Goal: Understand process/instructions: Learn how to perform a task or action

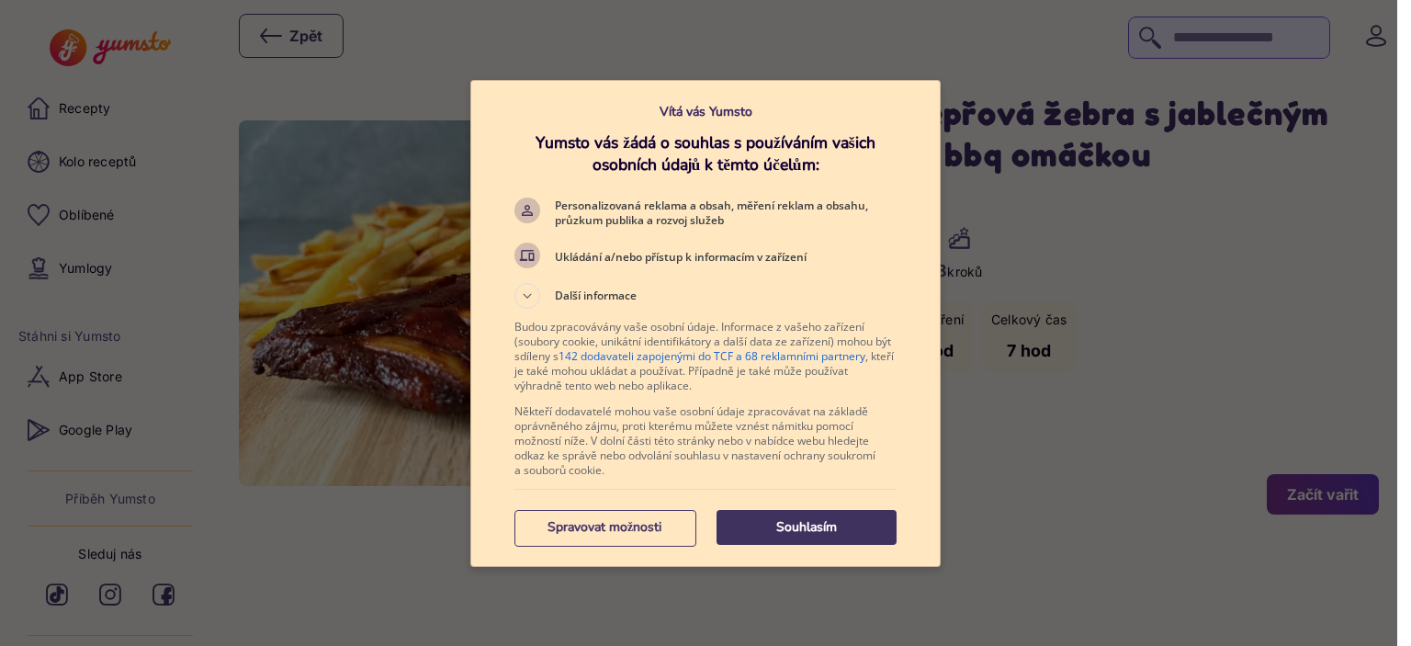
click at [794, 524] on p "Souhlasím" at bounding box center [807, 527] width 180 height 18
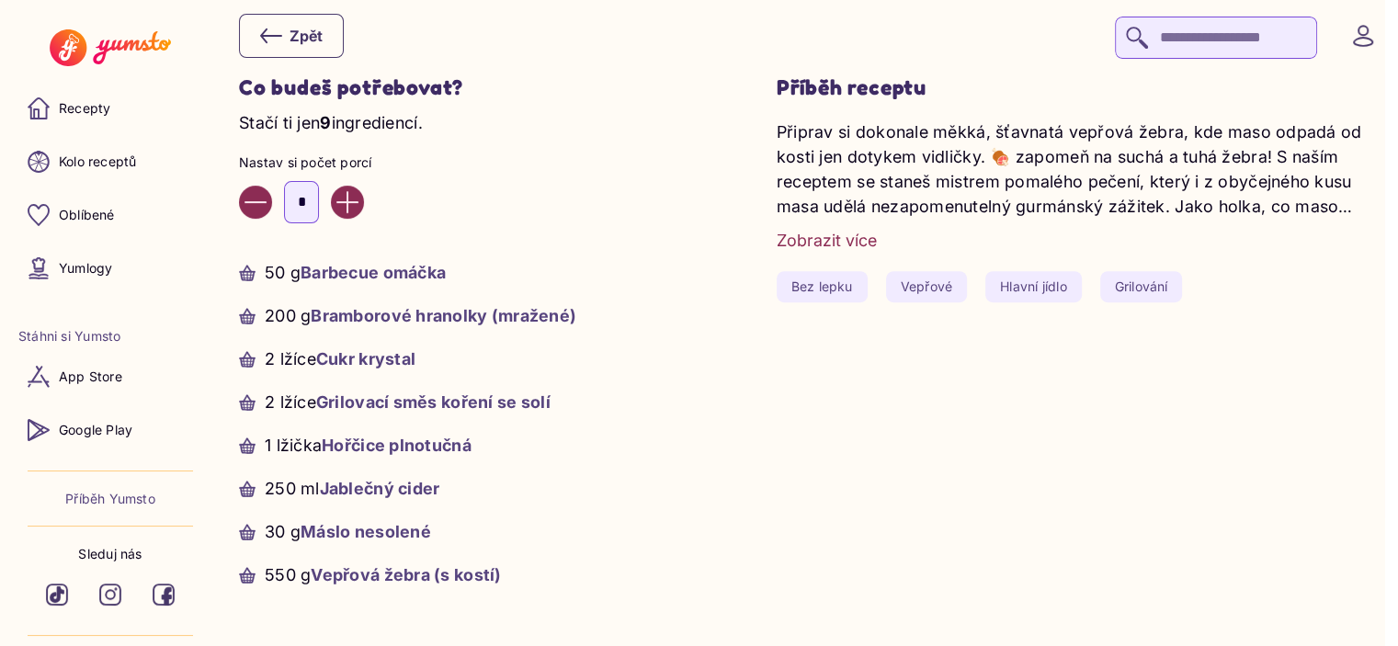
scroll to position [662, 0]
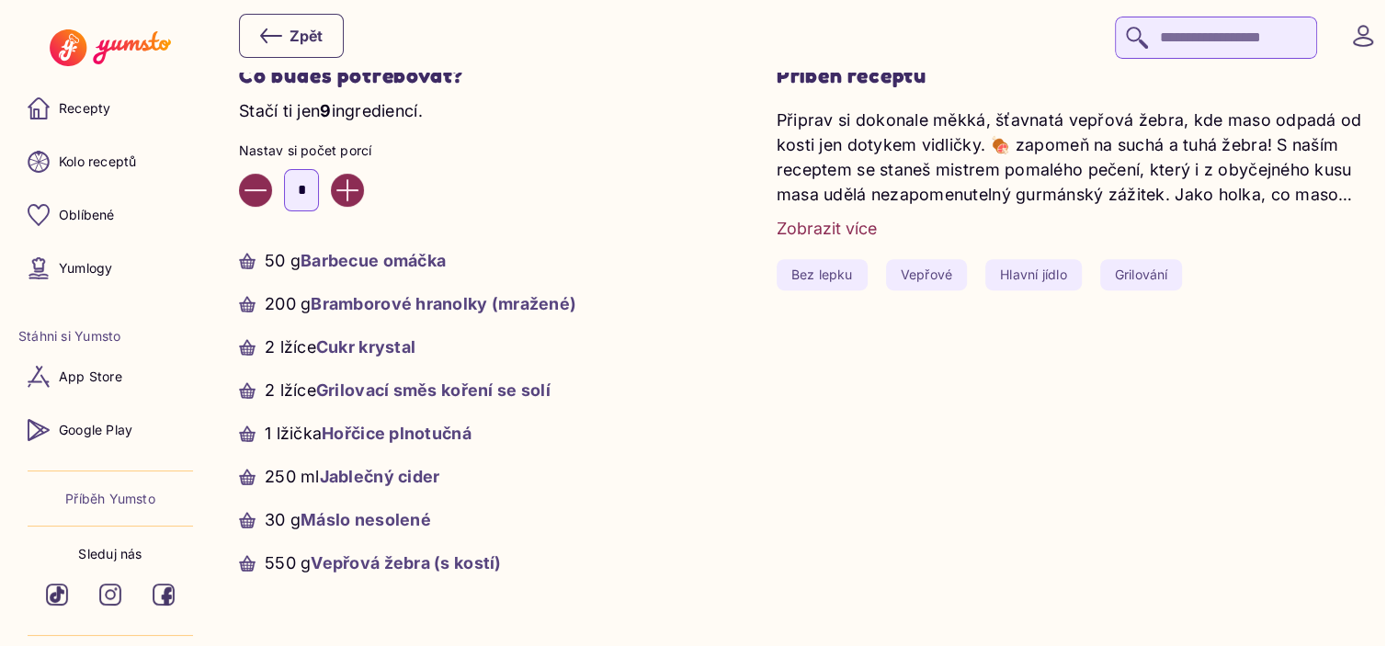
click at [833, 224] on div "Zobrazit více" at bounding box center [826, 228] width 100 height 25
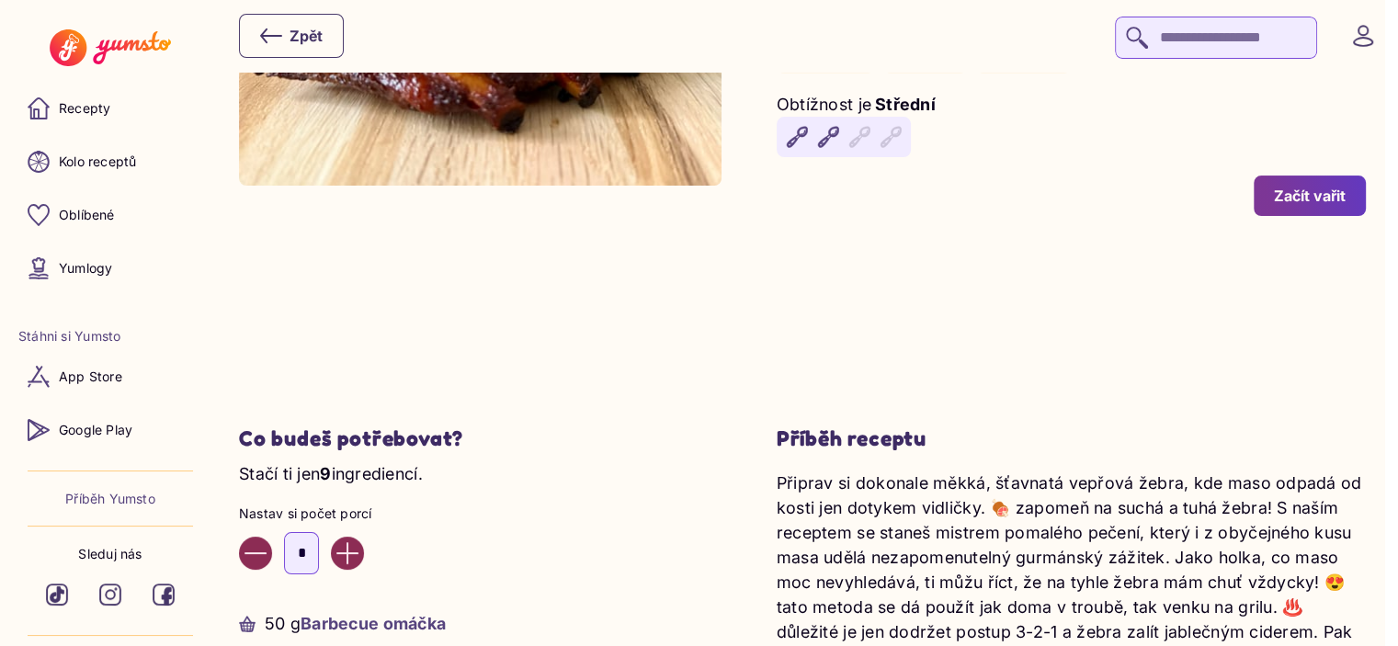
scroll to position [294, 0]
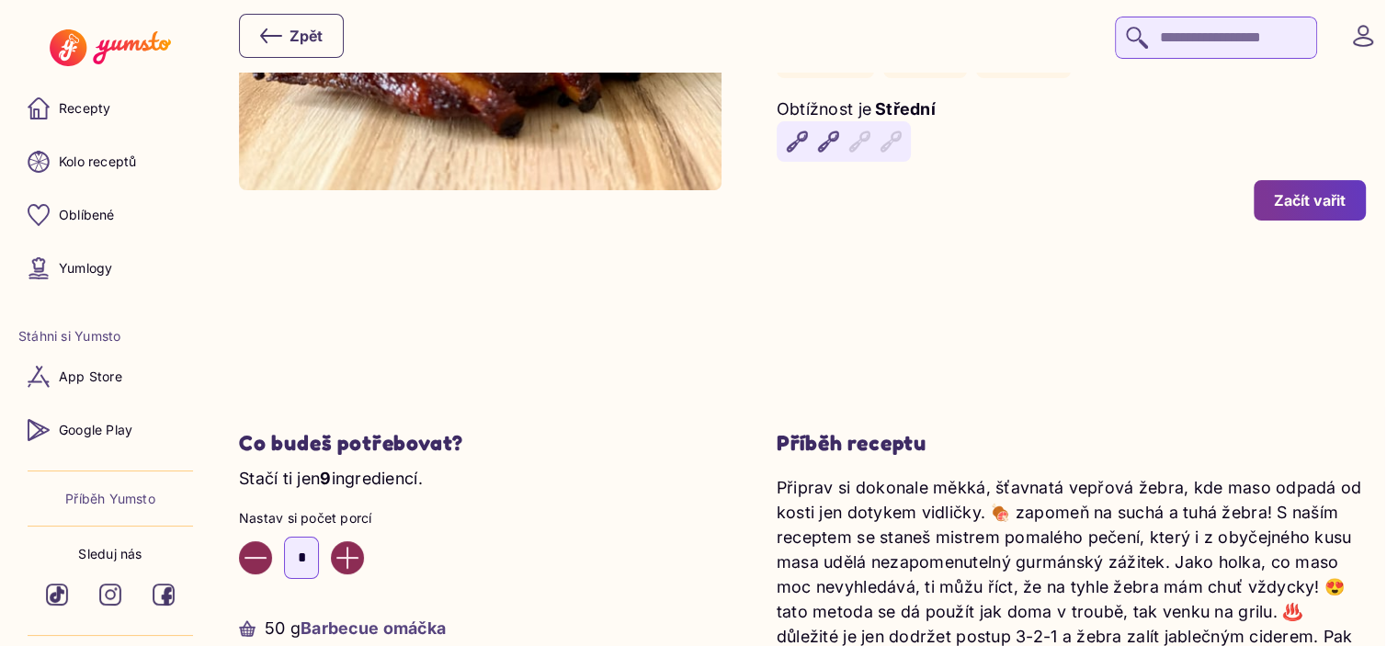
click at [1319, 200] on div "Začít vařit" at bounding box center [1310, 200] width 72 height 20
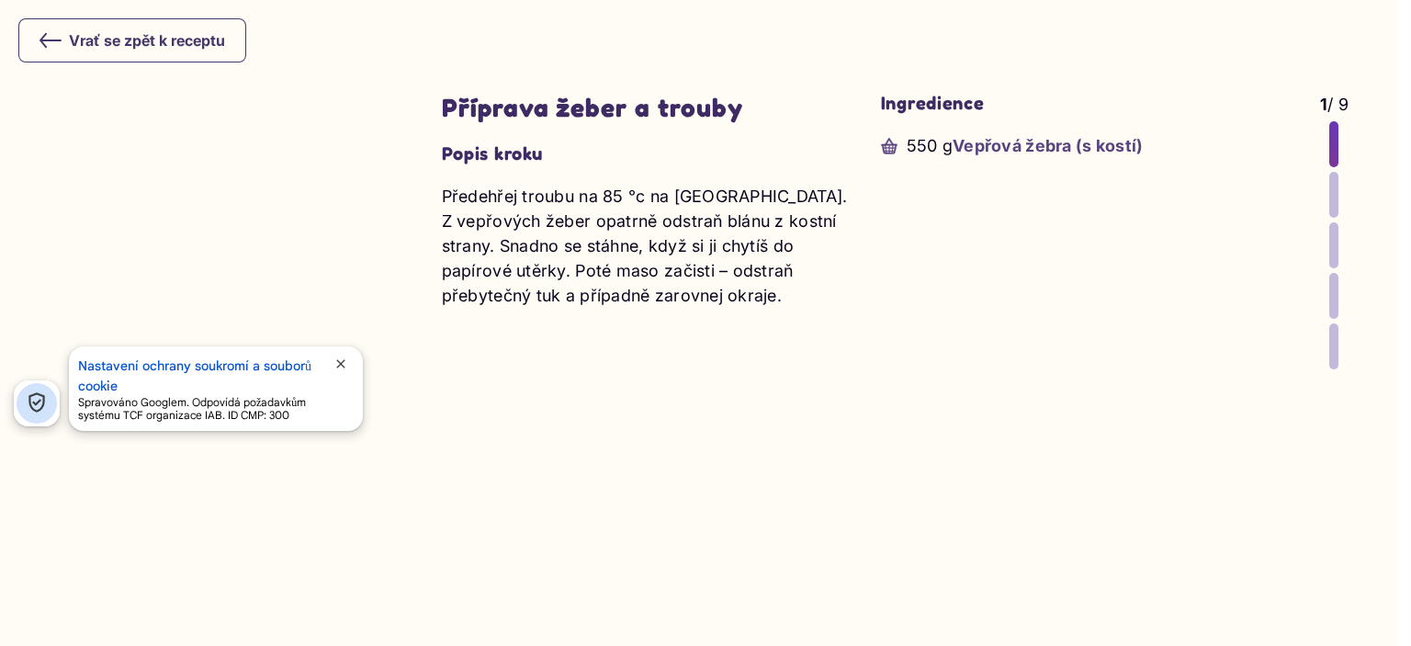
click at [1330, 187] on div at bounding box center [1334, 195] width 9 height 46
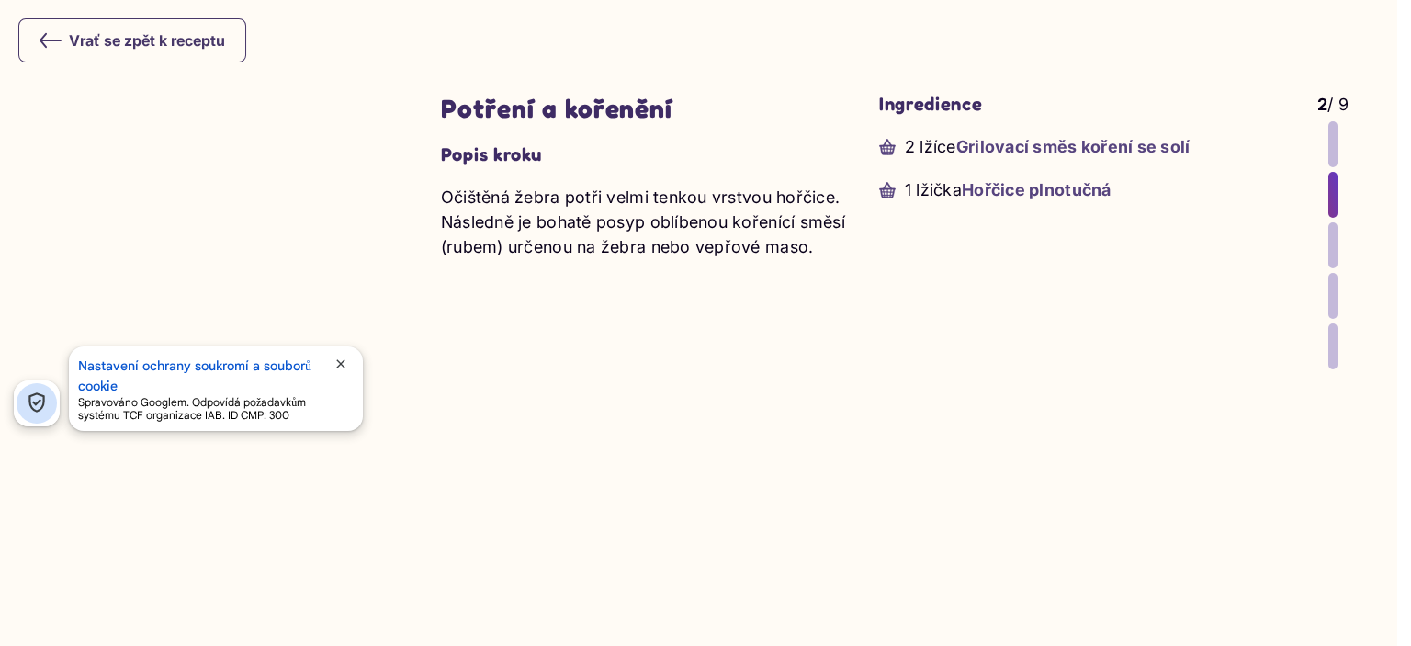
click at [1329, 242] on div at bounding box center [1333, 245] width 9 height 46
